Goal: Task Accomplishment & Management: Manage account settings

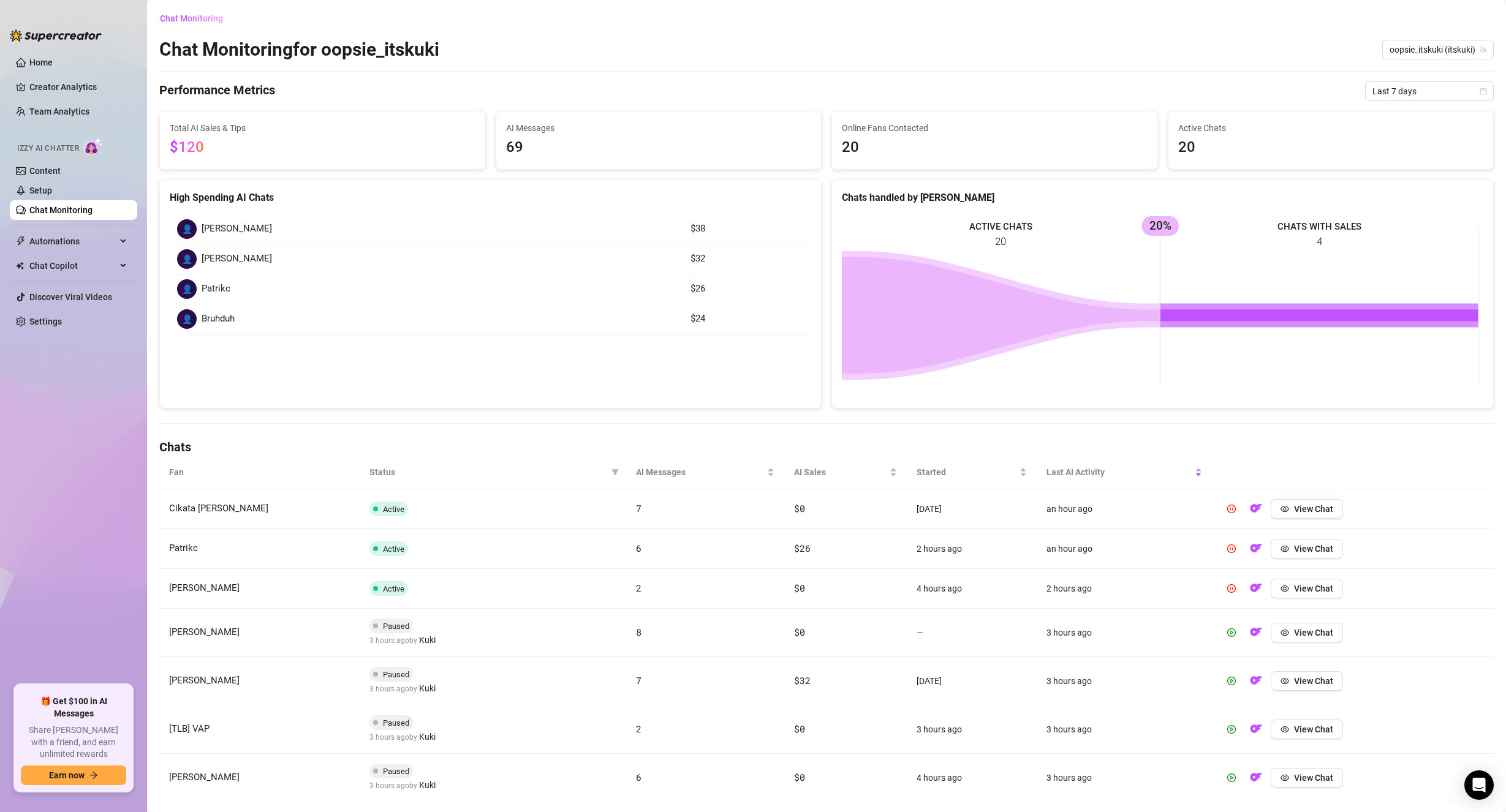
click at [92, 212] on link "Chat Monitoring" at bounding box center [61, 210] width 63 height 10
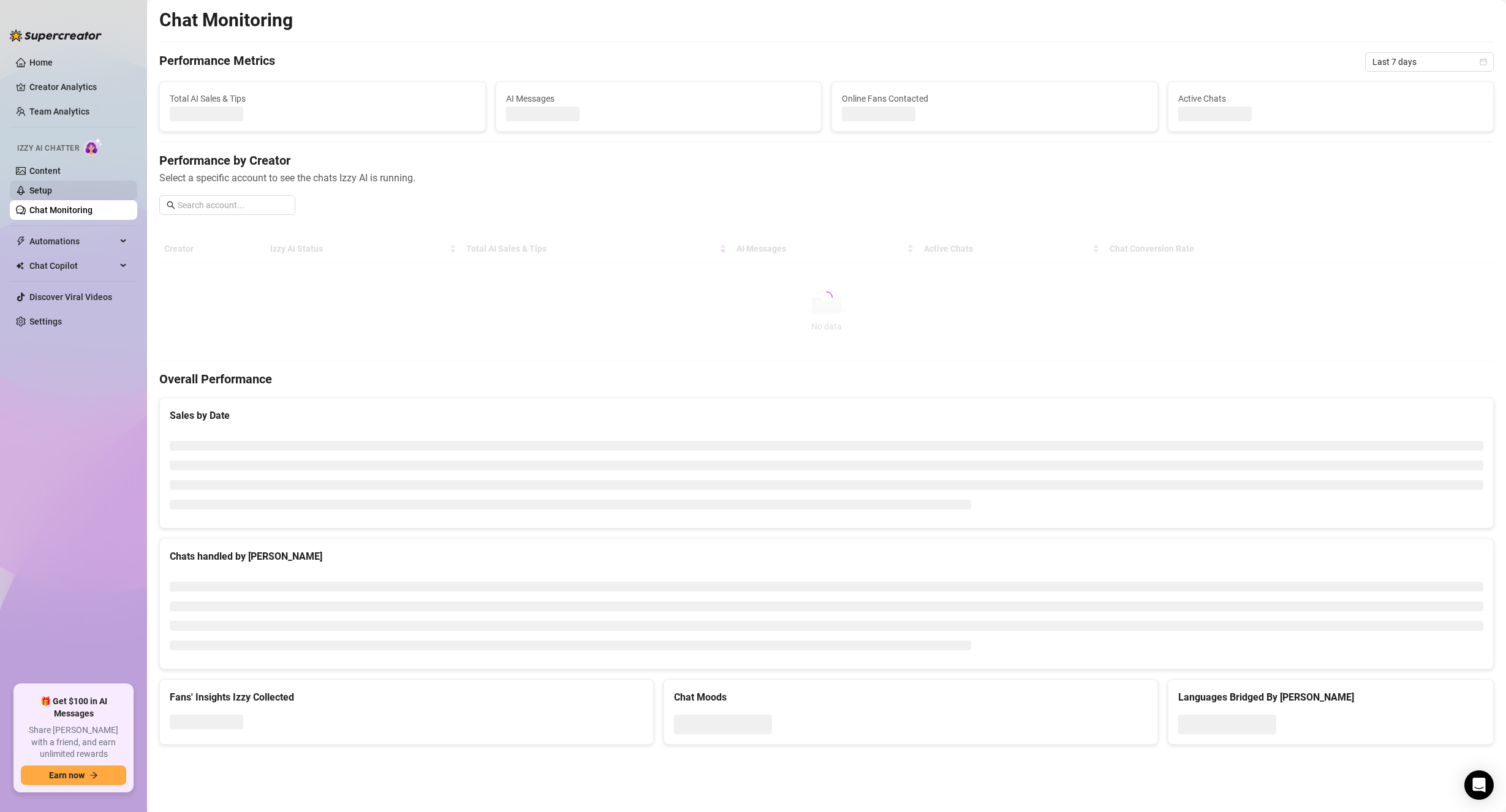
click at [52, 193] on link "Setup" at bounding box center [41, 191] width 23 height 10
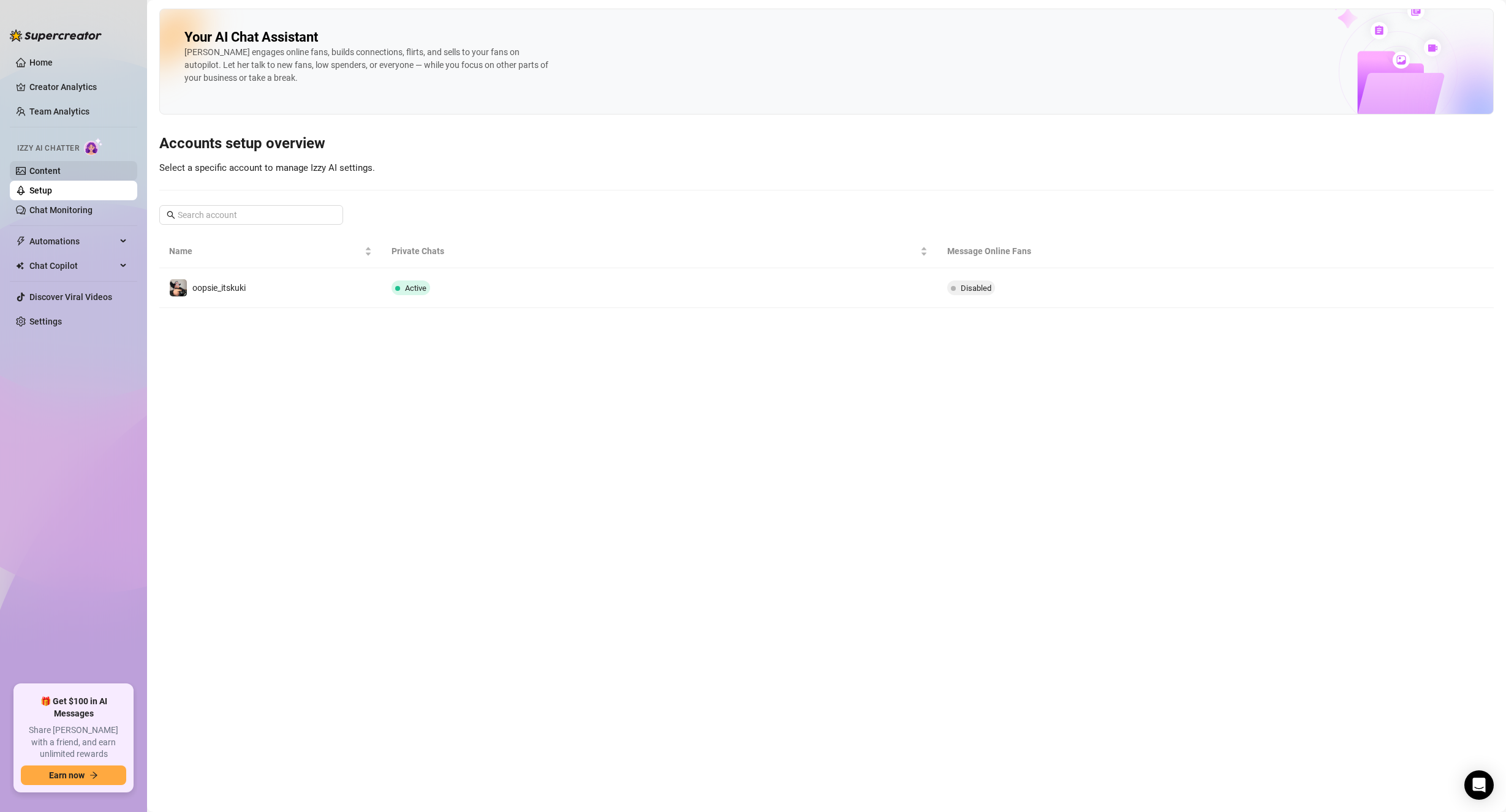
click at [61, 176] on link "Content" at bounding box center [45, 171] width 31 height 10
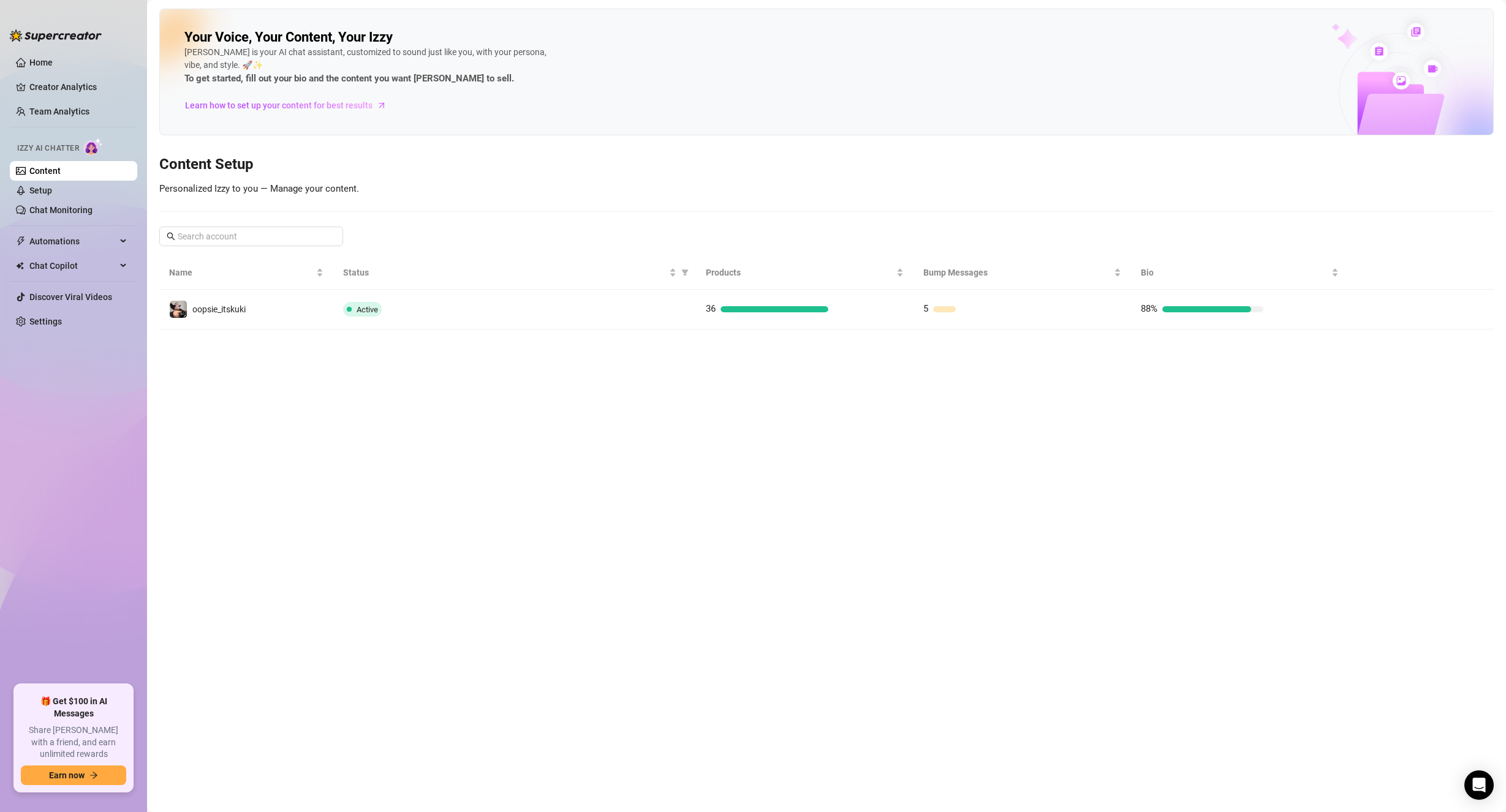
click at [1371, 311] on icon "right" at bounding box center [1368, 309] width 8 height 8
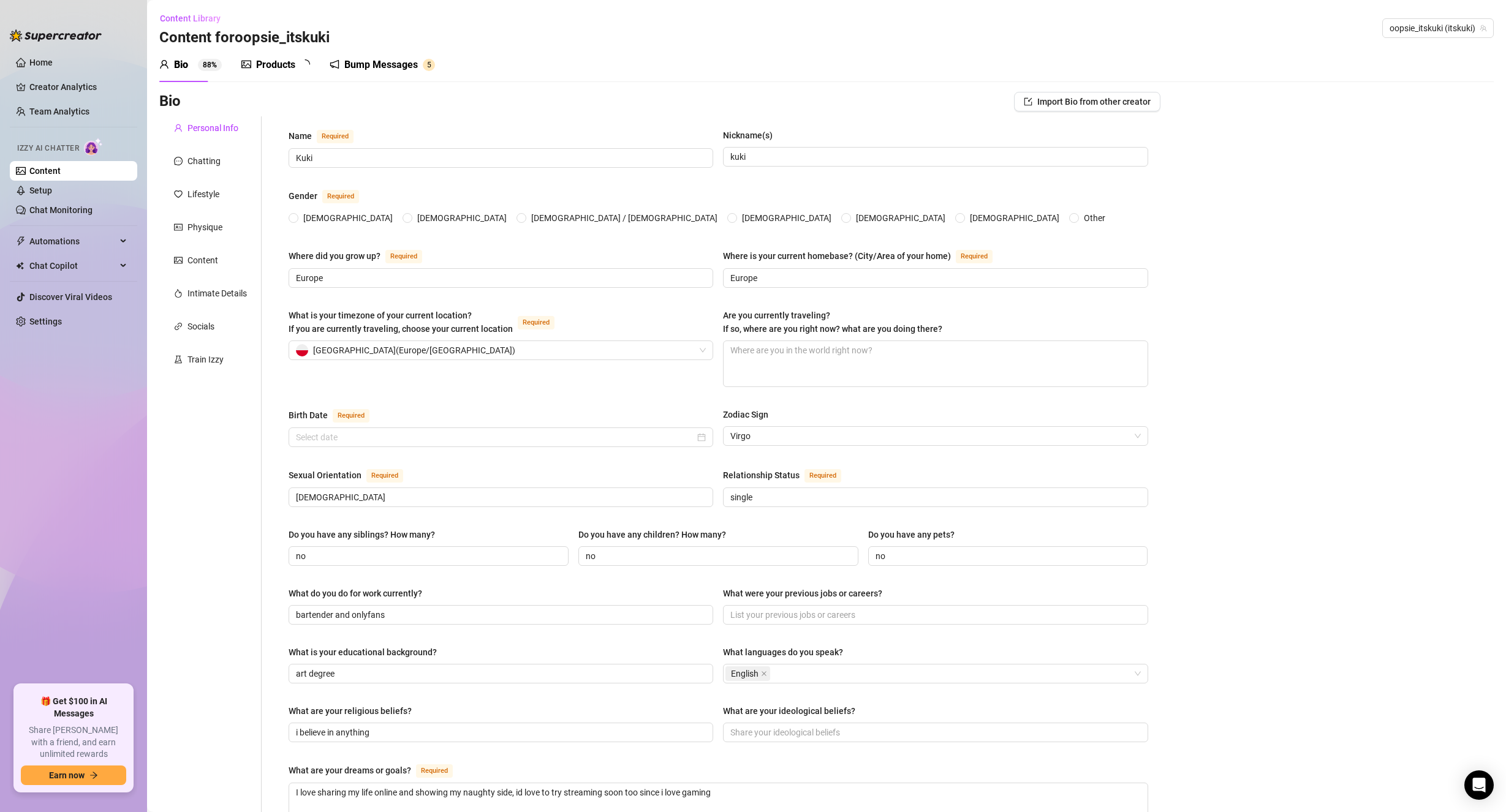
radio input "true"
type input "[DATE]"
click at [52, 189] on link "Setup" at bounding box center [41, 191] width 23 height 10
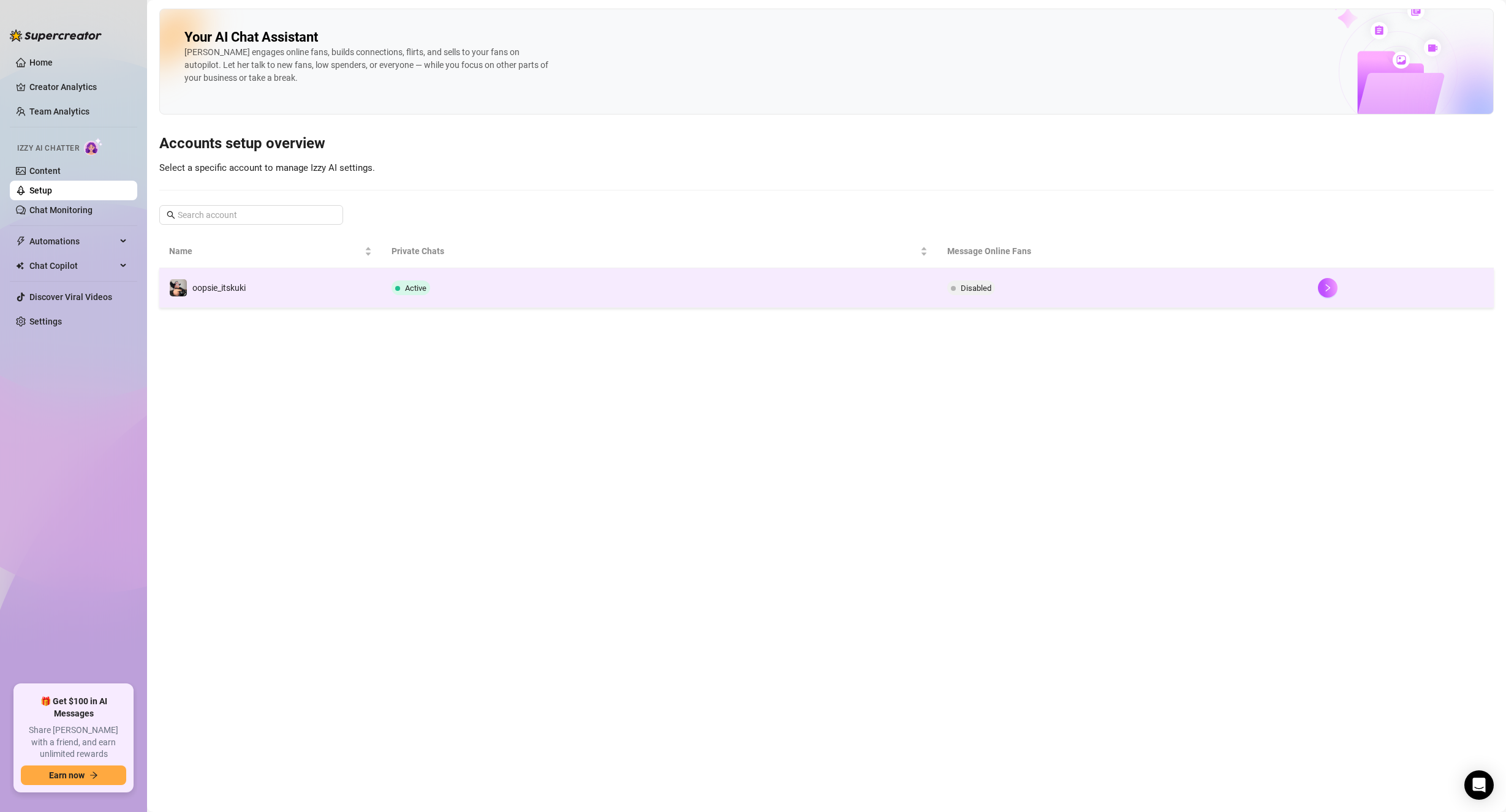
click at [225, 283] on span "oopsie_itskuki" at bounding box center [219, 288] width 53 height 10
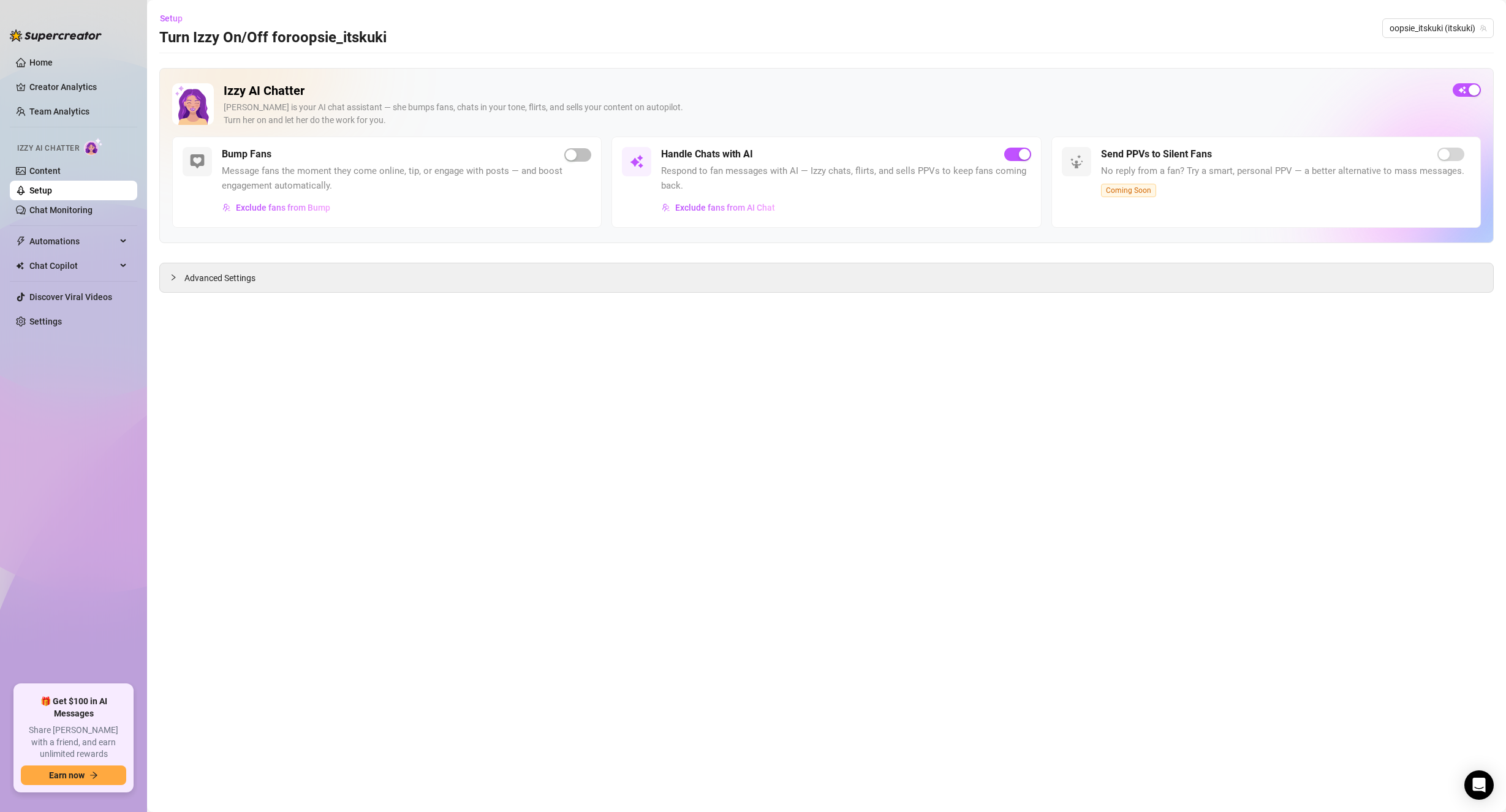
click at [1483, 87] on div "Izzy AI Chatter [PERSON_NAME] is your AI chat assistant — she bumps fans, chats…" at bounding box center [827, 155] width 1335 height 175
click at [1475, 88] on div "button" at bounding box center [1474, 90] width 11 height 11
